Goal: Task Accomplishment & Management: Use online tool/utility

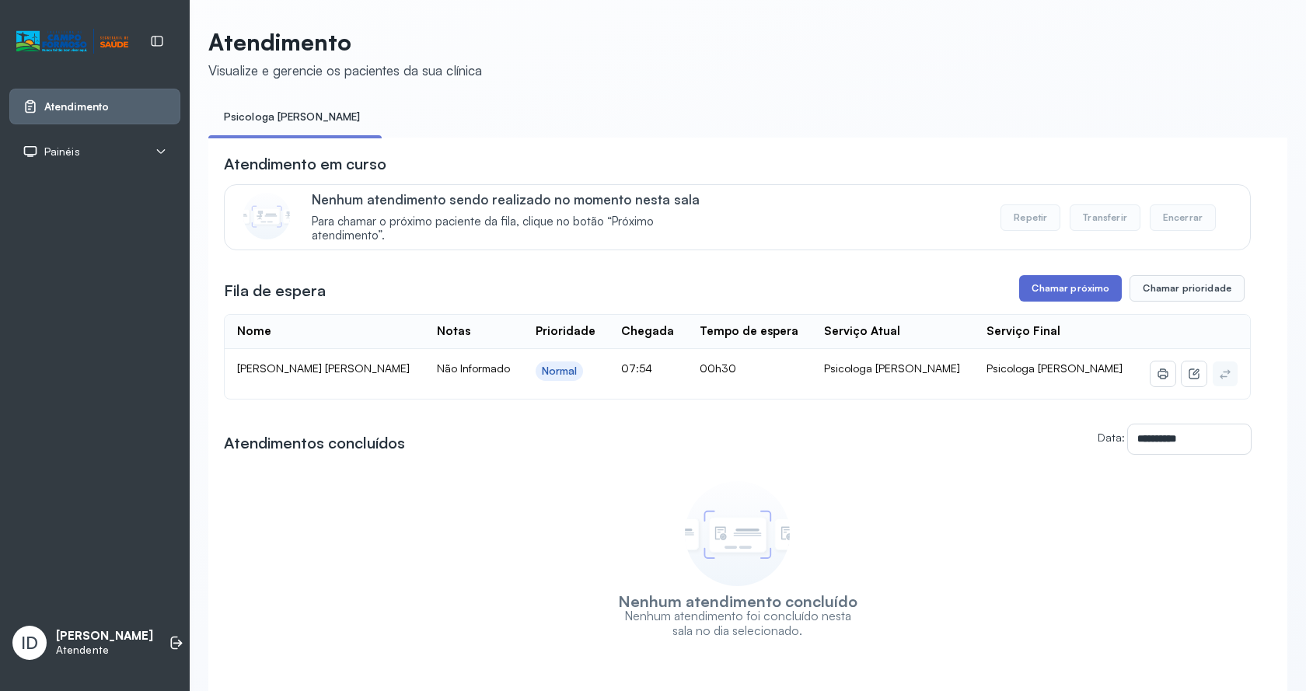
click at [1081, 297] on button "Chamar próximo" at bounding box center [1070, 288] width 103 height 26
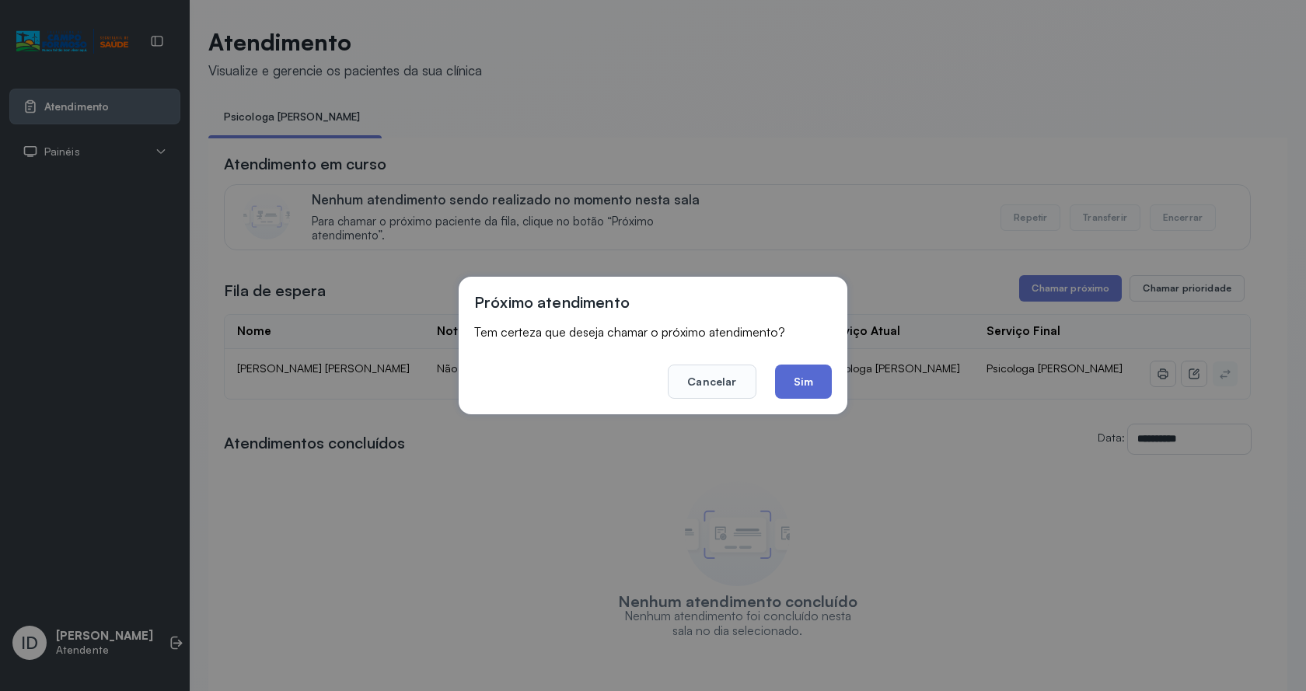
click at [807, 388] on button "Sim" at bounding box center [803, 381] width 57 height 34
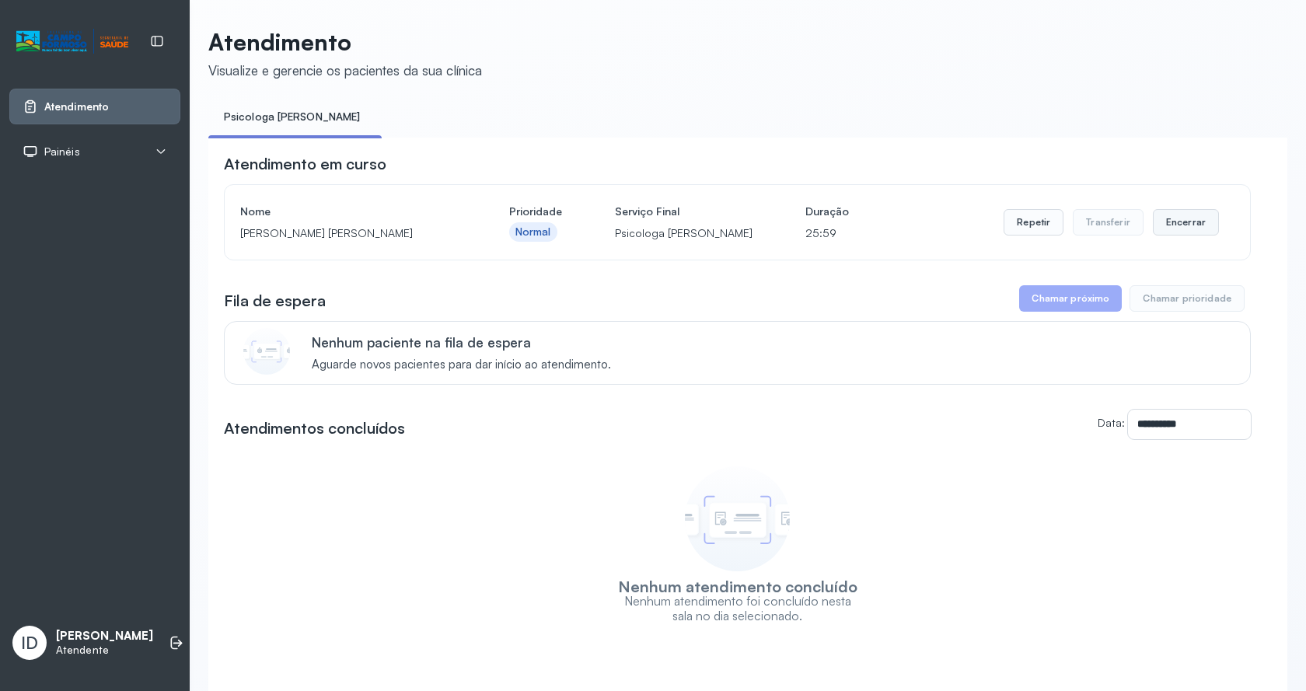
click at [1172, 229] on button "Encerrar" at bounding box center [1186, 222] width 66 height 26
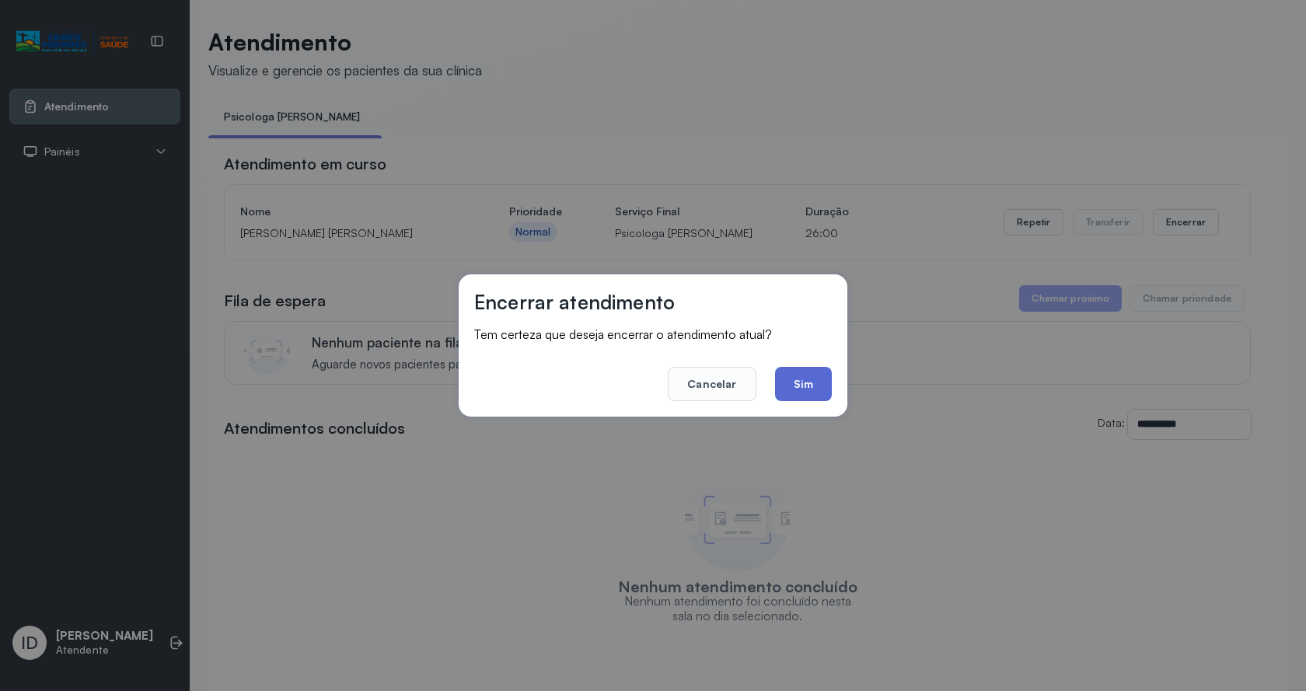
click at [786, 378] on button "Sim" at bounding box center [803, 384] width 57 height 34
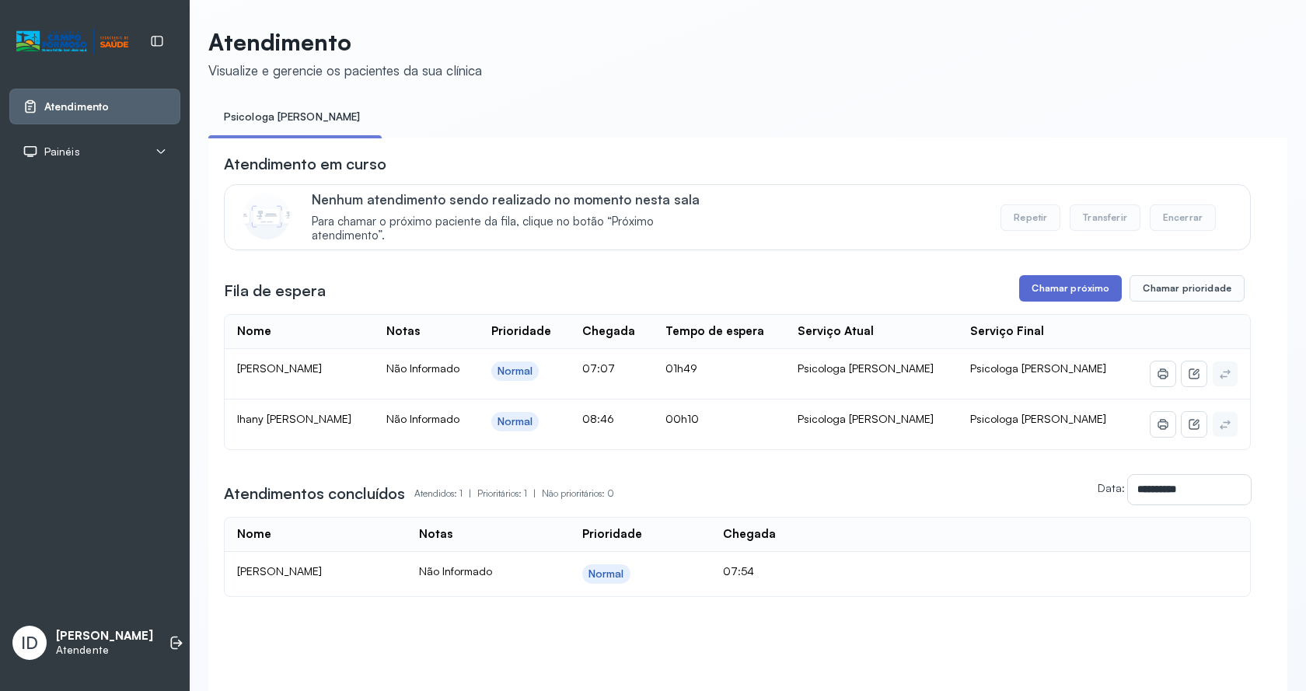
click at [1107, 291] on button "Chamar próximo" at bounding box center [1070, 288] width 103 height 26
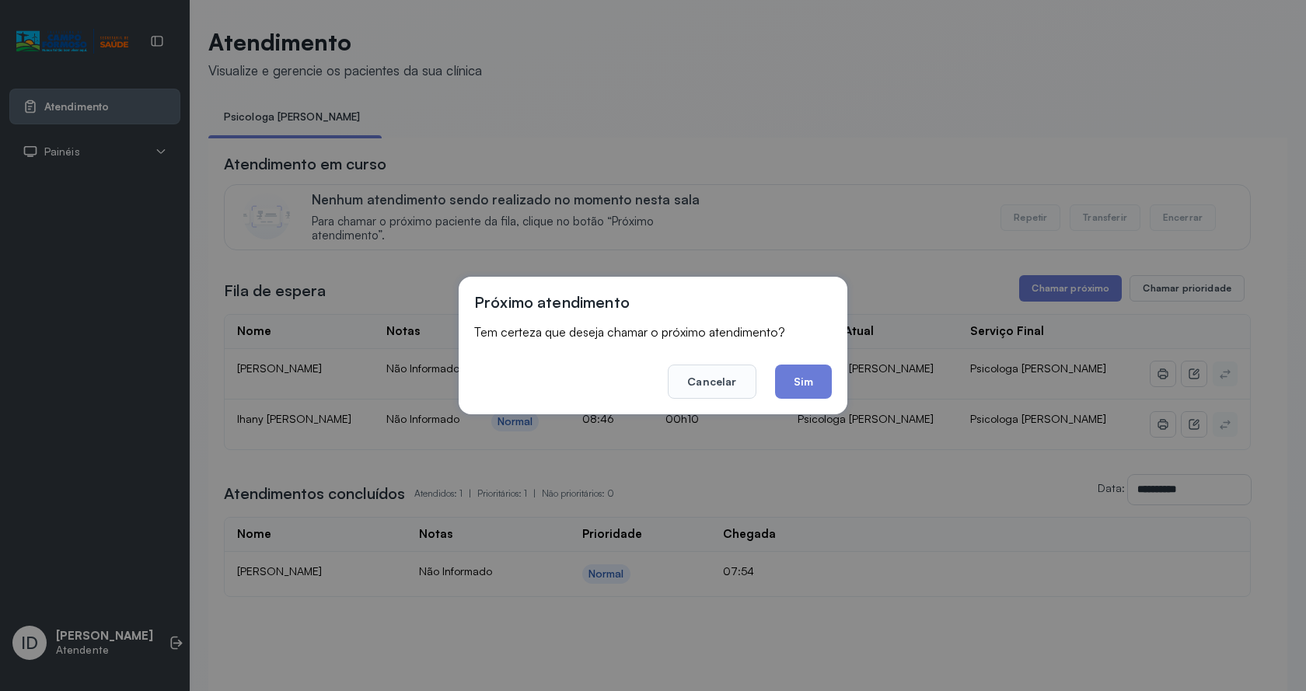
click at [817, 384] on button "Sim" at bounding box center [803, 381] width 57 height 34
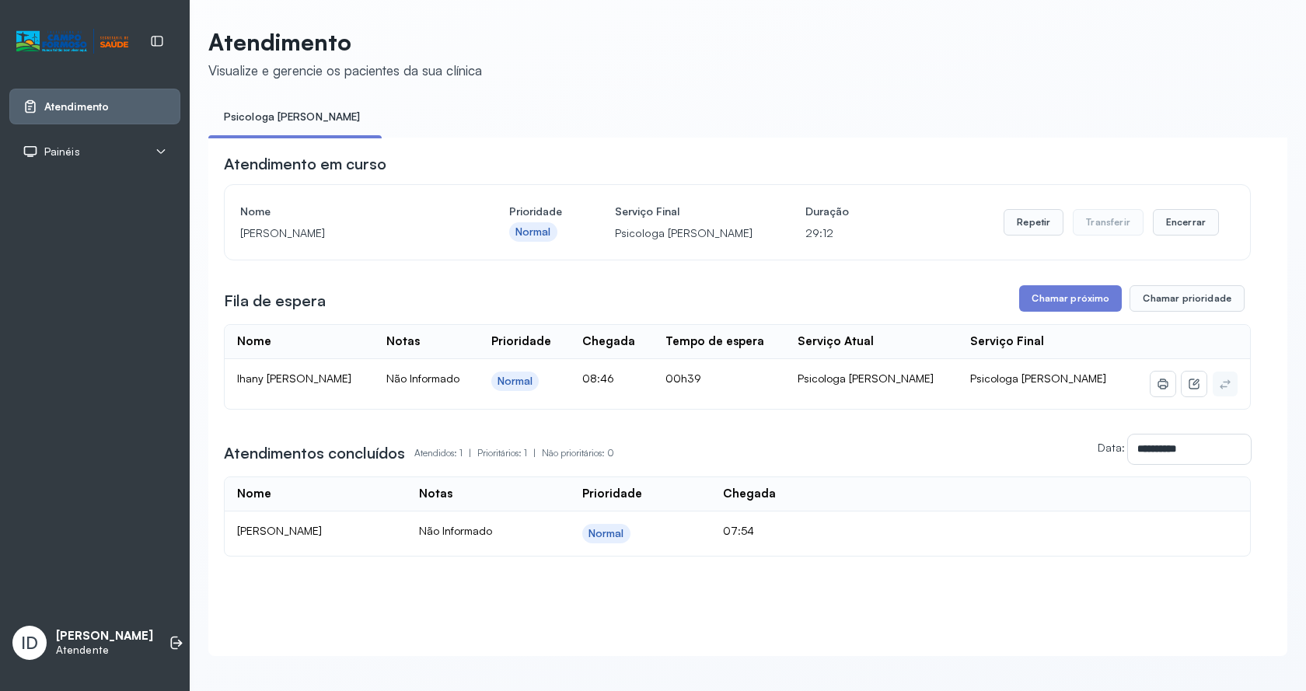
click at [1184, 242] on div "Repetir Transferir Encerrar" at bounding box center [1110, 223] width 215 height 44
click at [1186, 235] on button "Encerrar" at bounding box center [1186, 222] width 66 height 26
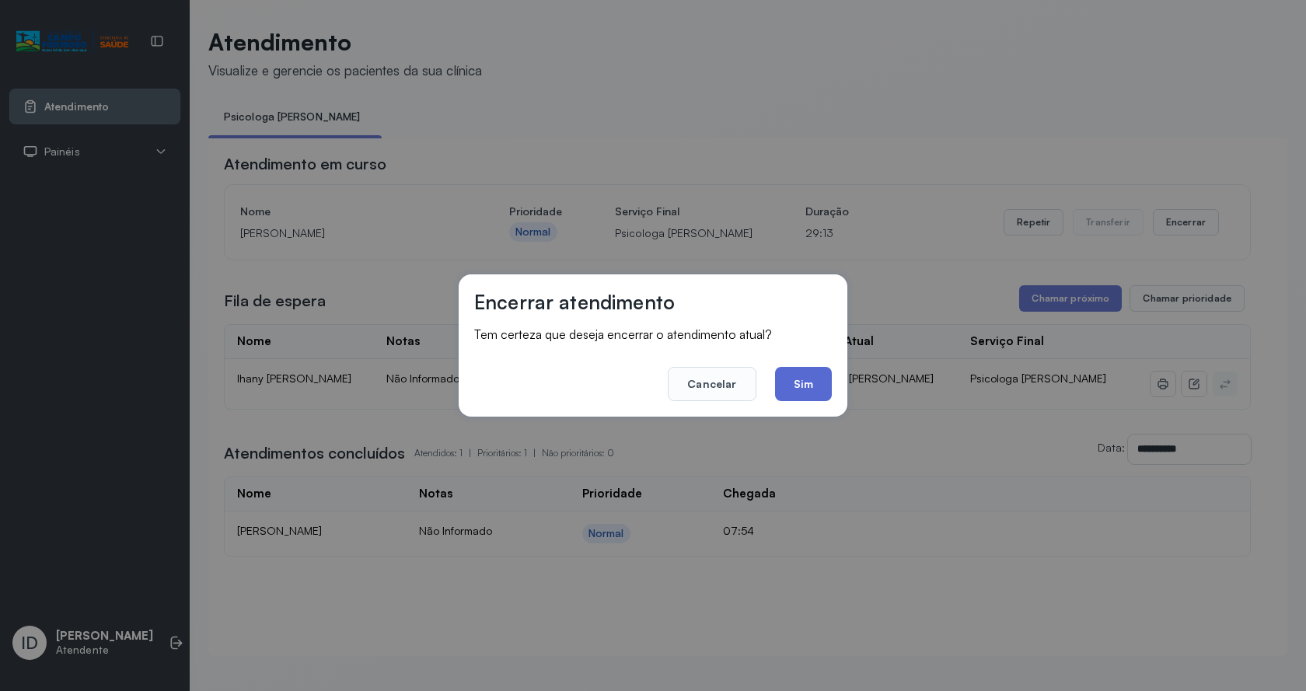
click at [796, 382] on button "Sim" at bounding box center [803, 384] width 57 height 34
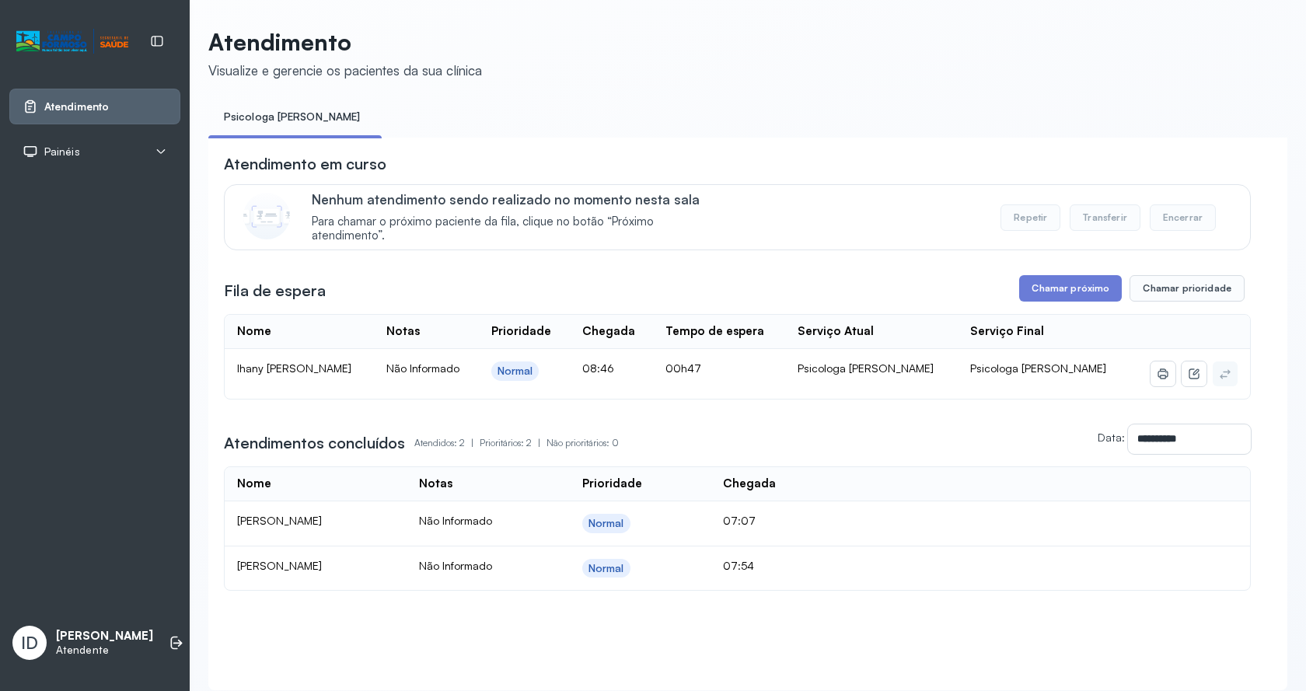
drag, startPoint x: 1097, startPoint y: 316, endPoint x: 1090, endPoint y: 315, distance: 7.9
click at [1090, 315] on div "**********" at bounding box center [737, 372] width 1027 height 438
click at [1083, 302] on button "Chamar próximo" at bounding box center [1070, 288] width 103 height 26
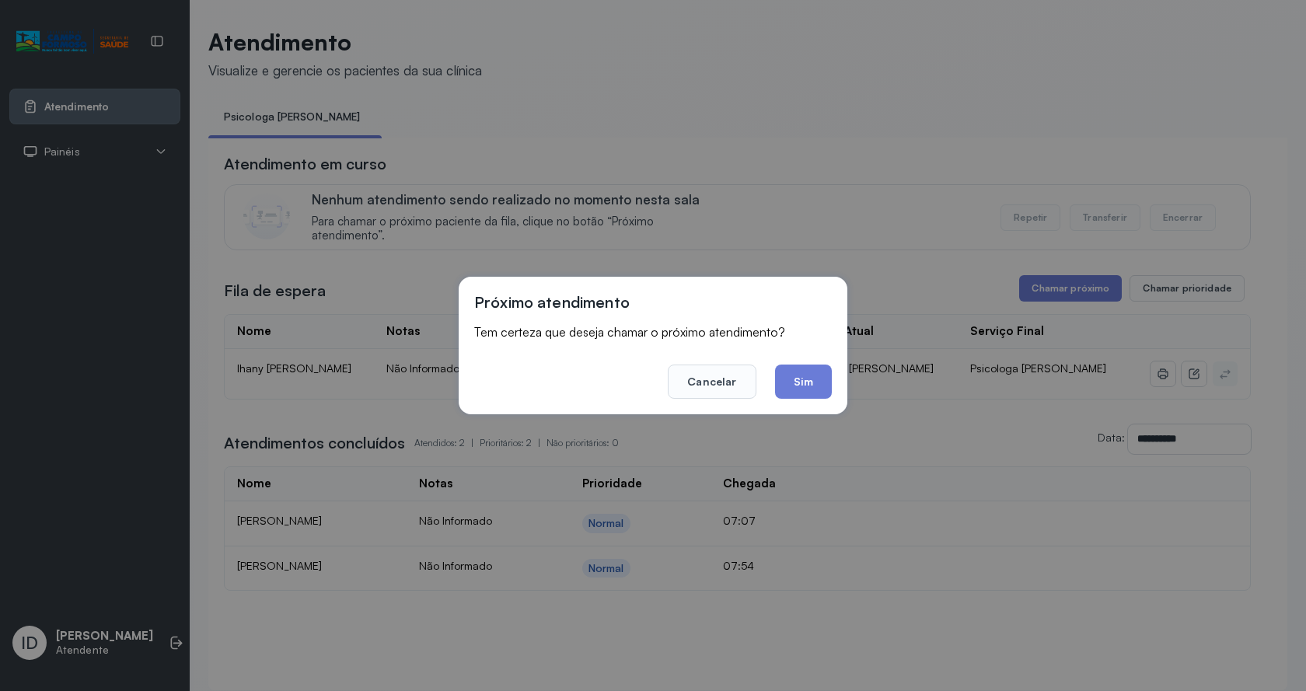
drag, startPoint x: 825, startPoint y: 386, endPoint x: 748, endPoint y: 292, distance: 121.0
click at [821, 385] on button "Sim" at bounding box center [803, 381] width 57 height 34
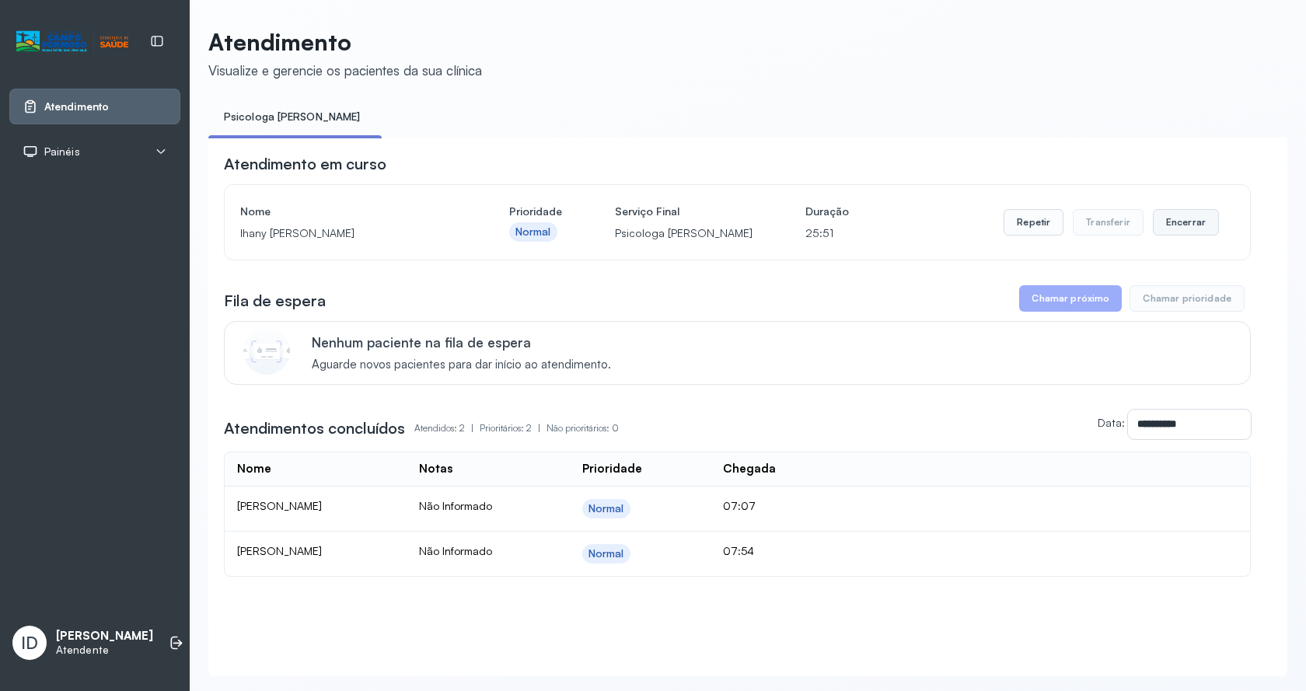
click at [1159, 233] on button "Encerrar" at bounding box center [1186, 222] width 66 height 26
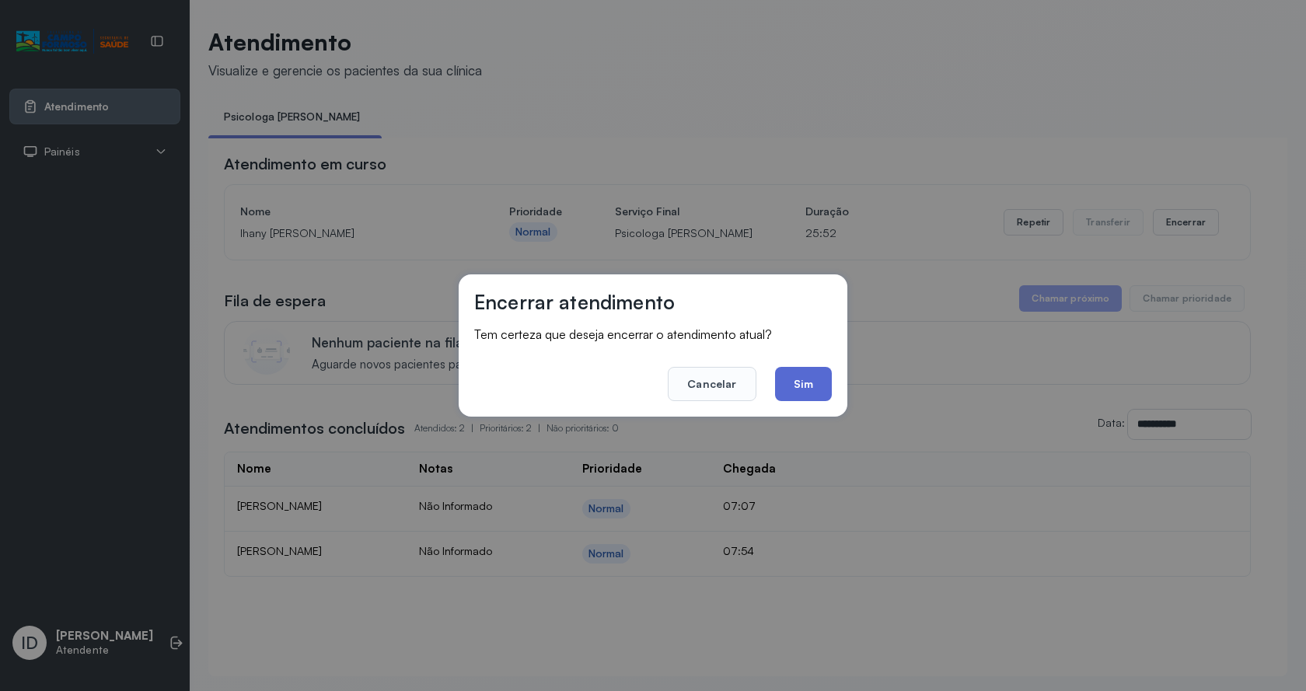
click at [807, 385] on button "Sim" at bounding box center [803, 384] width 57 height 34
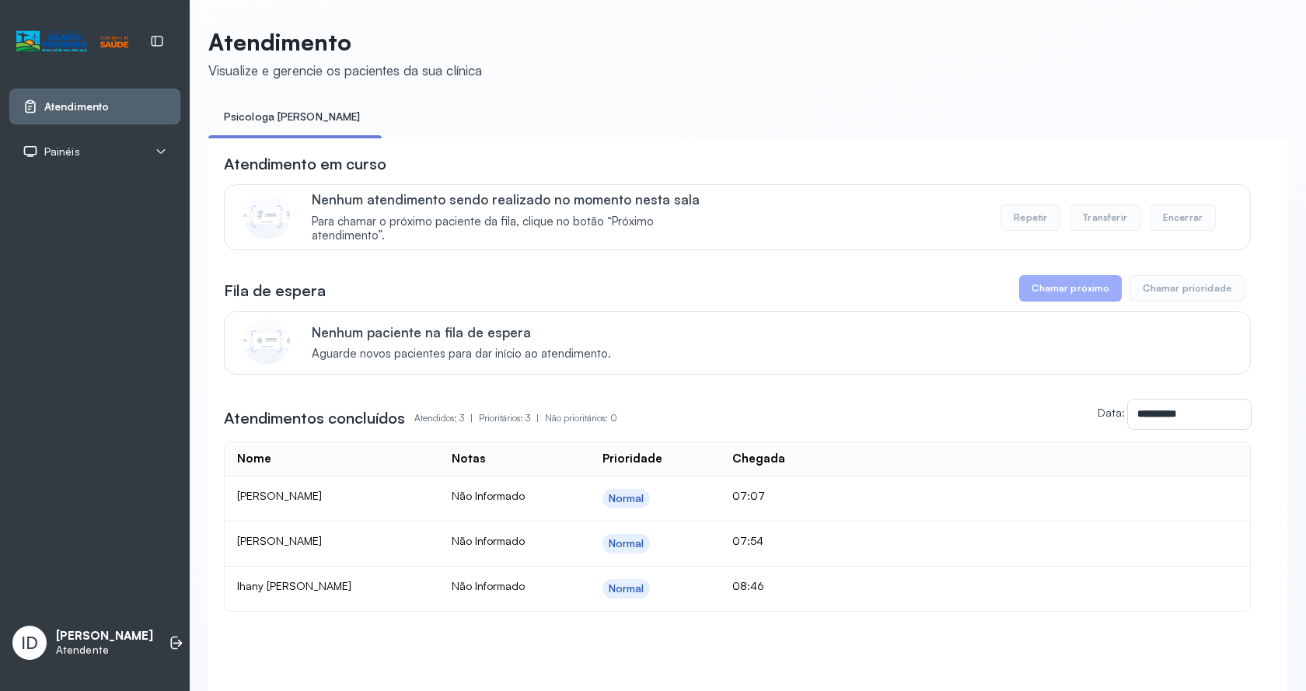
scroll to position [80, 0]
